Goal: Contribute content: Add original content to the website for others to see

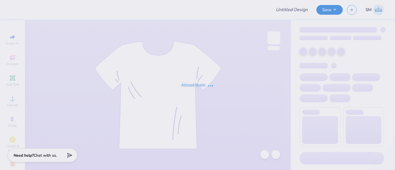
type input "Tank Mockup"
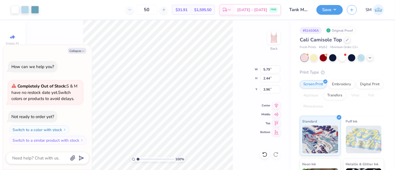
type textarea "x"
type input "3.00"
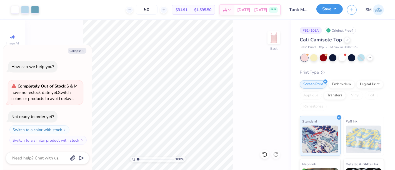
click at [325, 12] on button "Save" at bounding box center [329, 9] width 26 height 10
type textarea "x"
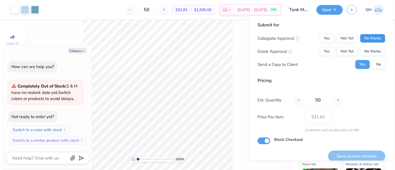
click at [367, 34] on button "No Marks" at bounding box center [372, 38] width 25 height 9
drag, startPoint x: 323, startPoint y: 49, endPoint x: 375, endPoint y: 77, distance: 59.8
click at [323, 49] on button "Yes" at bounding box center [327, 51] width 14 height 9
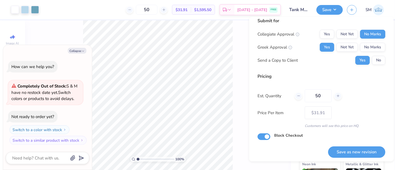
scroll to position [6, 0]
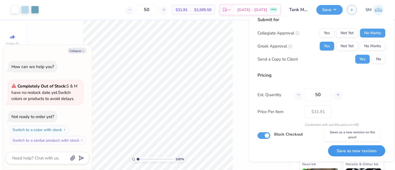
click at [363, 148] on button "Save as new revision" at bounding box center [356, 150] width 57 height 11
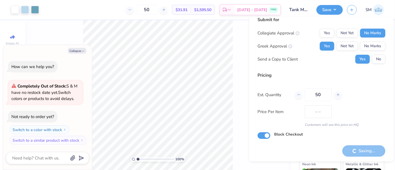
type input "$31.91"
click at [82, 49] on button "Collapse" at bounding box center [77, 51] width 19 height 6
type textarea "x"
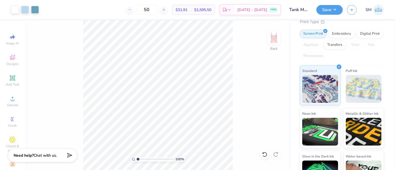
scroll to position [51, 0]
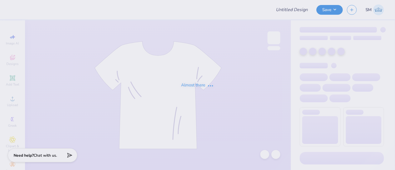
type input "Mock Neck"
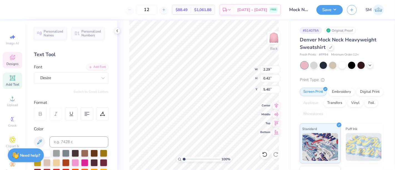
scroll to position [5, 2]
type textarea "BID DAY 2025"
drag, startPoint x: 192, startPoint y: 159, endPoint x: 195, endPoint y: 159, distance: 3.1
type input "3.95"
click at [195, 159] on input "range" at bounding box center [201, 159] width 37 height 5
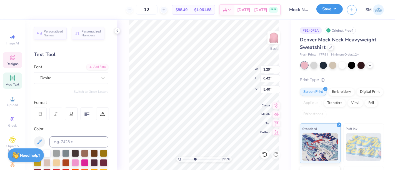
click at [328, 9] on button "Save" at bounding box center [329, 9] width 26 height 10
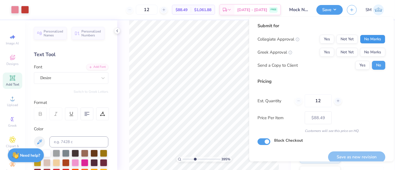
click at [366, 39] on button "No Marks" at bounding box center [372, 39] width 25 height 9
click at [324, 50] on button "Yes" at bounding box center [327, 52] width 14 height 9
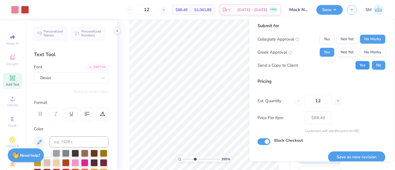
drag, startPoint x: 359, startPoint y: 64, endPoint x: 363, endPoint y: 92, distance: 28.3
click at [359, 64] on button "Yes" at bounding box center [362, 65] width 14 height 9
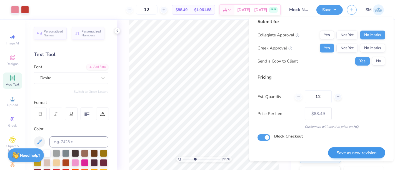
scroll to position [6, 0]
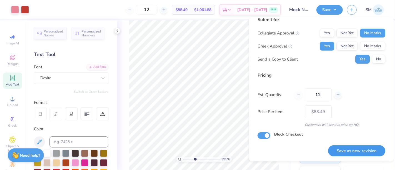
click at [365, 148] on button "Save as new revision" at bounding box center [356, 150] width 57 height 11
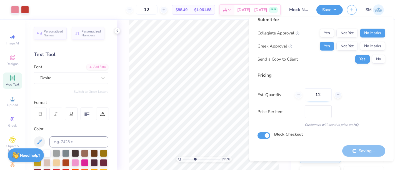
type input "$88.49"
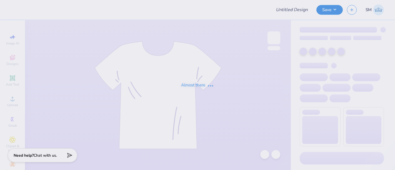
type input "Mockup Shorts"
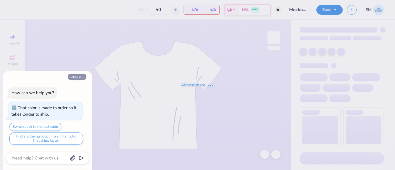
click at [75, 76] on button "Collapse" at bounding box center [77, 77] width 19 height 6
type textarea "x"
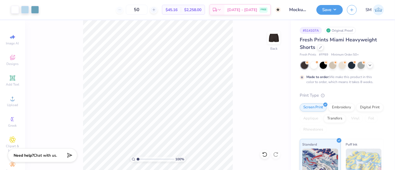
click at [328, 15] on div "Save SM" at bounding box center [355, 9] width 79 height 19
click at [329, 10] on button "Save" at bounding box center [329, 9] width 26 height 10
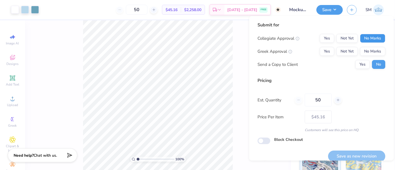
click at [367, 37] on button "No Marks" at bounding box center [372, 38] width 25 height 9
click at [326, 50] on button "Yes" at bounding box center [327, 51] width 14 height 9
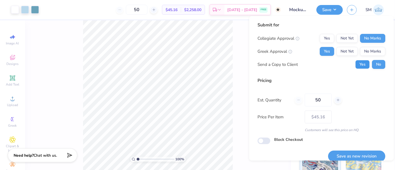
click at [359, 65] on button "Yes" at bounding box center [362, 64] width 14 height 9
click at [367, 152] on button "Save as new revision" at bounding box center [356, 156] width 57 height 11
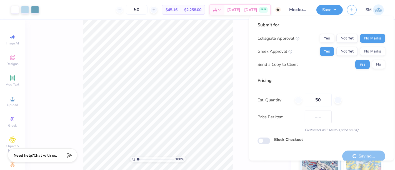
type input "$45.16"
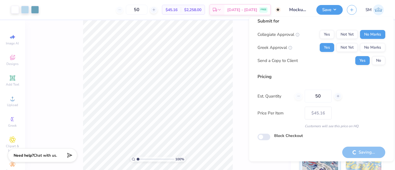
scroll to position [6, 0]
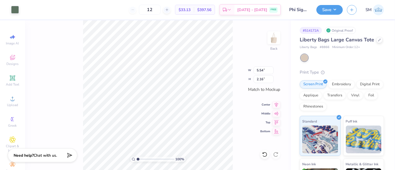
type input "5.54"
type input "2.16"
type input "1.75"
type input "2.41"
type input "5.54"
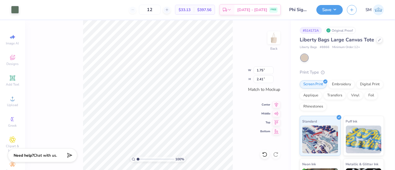
type input "2.16"
